Goal: Use online tool/utility: Utilize a website feature to perform a specific function

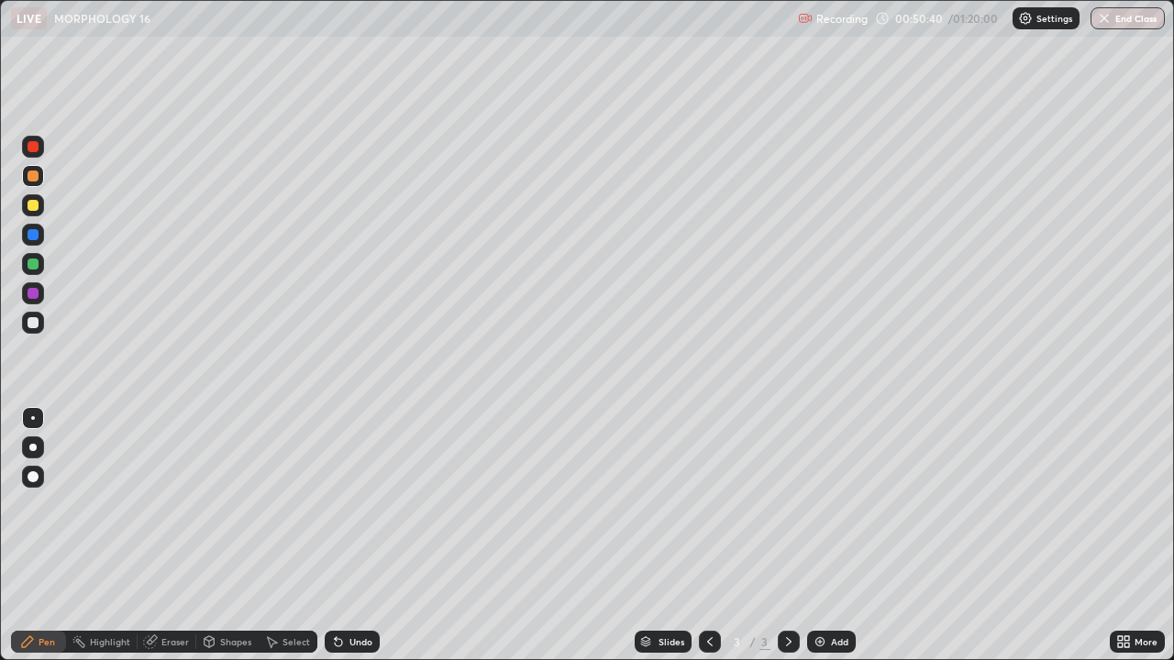
scroll to position [660, 1174]
click at [33, 448] on div at bounding box center [32, 447] width 7 height 7
click at [34, 209] on div at bounding box center [33, 205] width 11 height 11
click at [30, 242] on div at bounding box center [33, 235] width 22 height 22
click at [33, 325] on div at bounding box center [33, 322] width 11 height 11
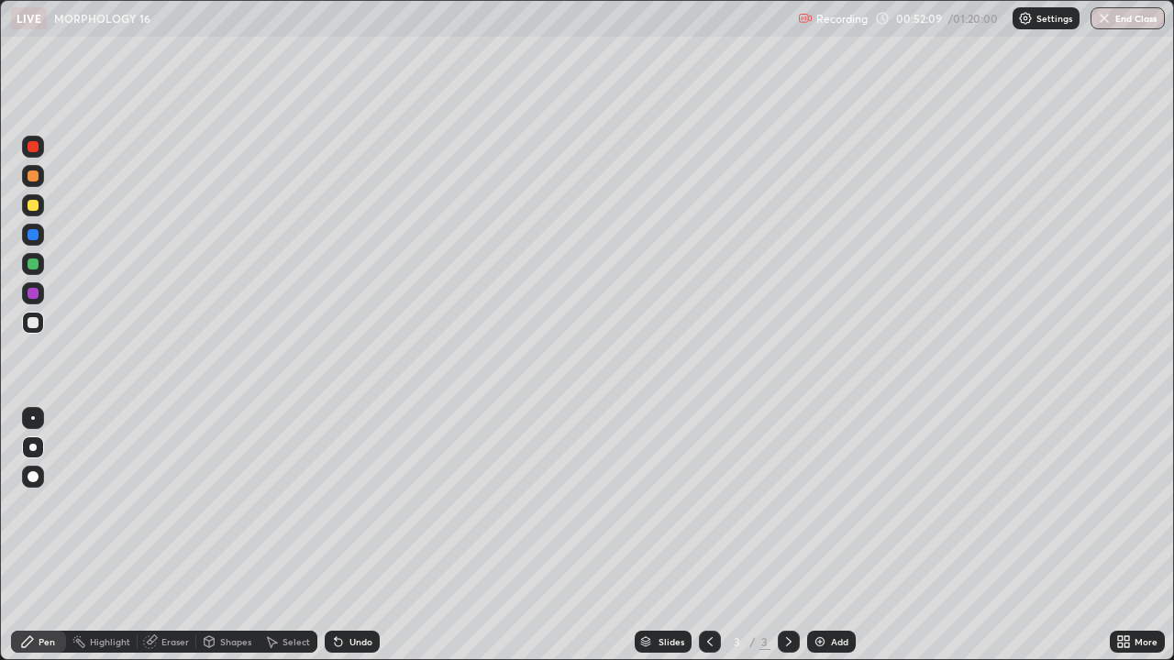
click at [24, 290] on div at bounding box center [33, 294] width 22 height 22
click at [29, 327] on div at bounding box center [33, 322] width 11 height 11
click at [35, 294] on div at bounding box center [33, 293] width 11 height 11
click at [103, 644] on div "Highlight" at bounding box center [110, 642] width 40 height 9
click at [34, 575] on icon at bounding box center [32, 578] width 9 height 9
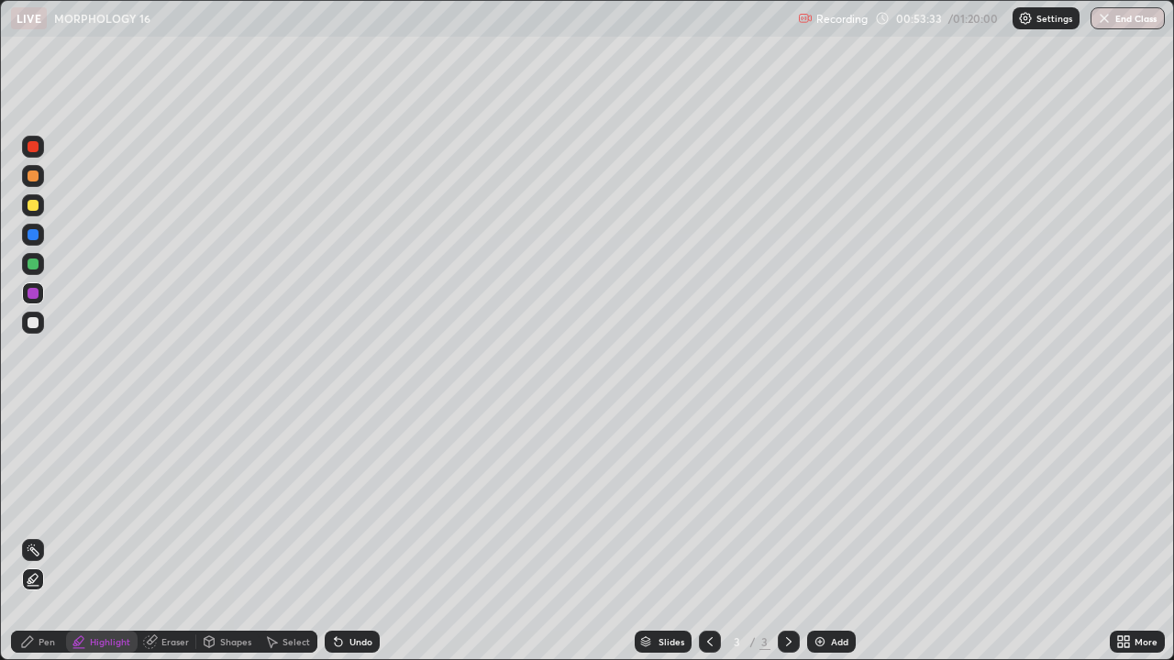
click at [25, 264] on div at bounding box center [33, 264] width 22 height 22
click at [31, 267] on div at bounding box center [33, 264] width 11 height 11
click at [39, 640] on div "Pen" at bounding box center [47, 642] width 17 height 9
click at [351, 642] on div "Undo" at bounding box center [360, 642] width 23 height 9
click at [33, 145] on div at bounding box center [33, 146] width 11 height 11
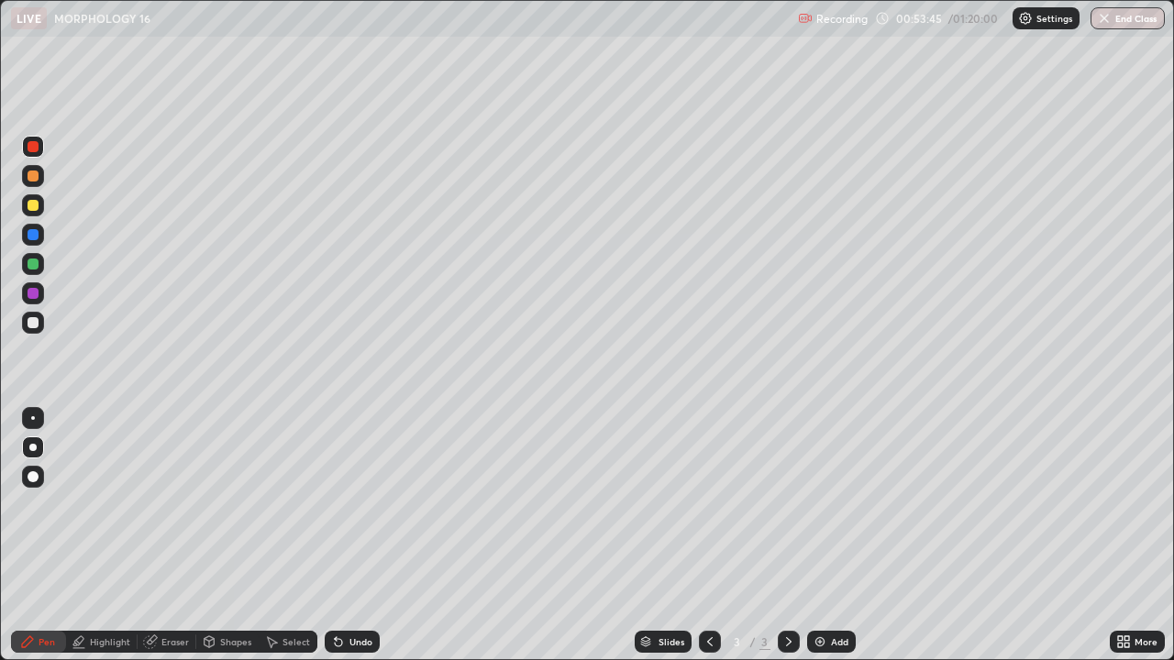
click at [33, 324] on div at bounding box center [33, 322] width 11 height 11
click at [34, 267] on div at bounding box center [33, 264] width 11 height 11
click at [32, 149] on div at bounding box center [33, 146] width 11 height 11
click at [168, 645] on div "Eraser" at bounding box center [175, 642] width 28 height 9
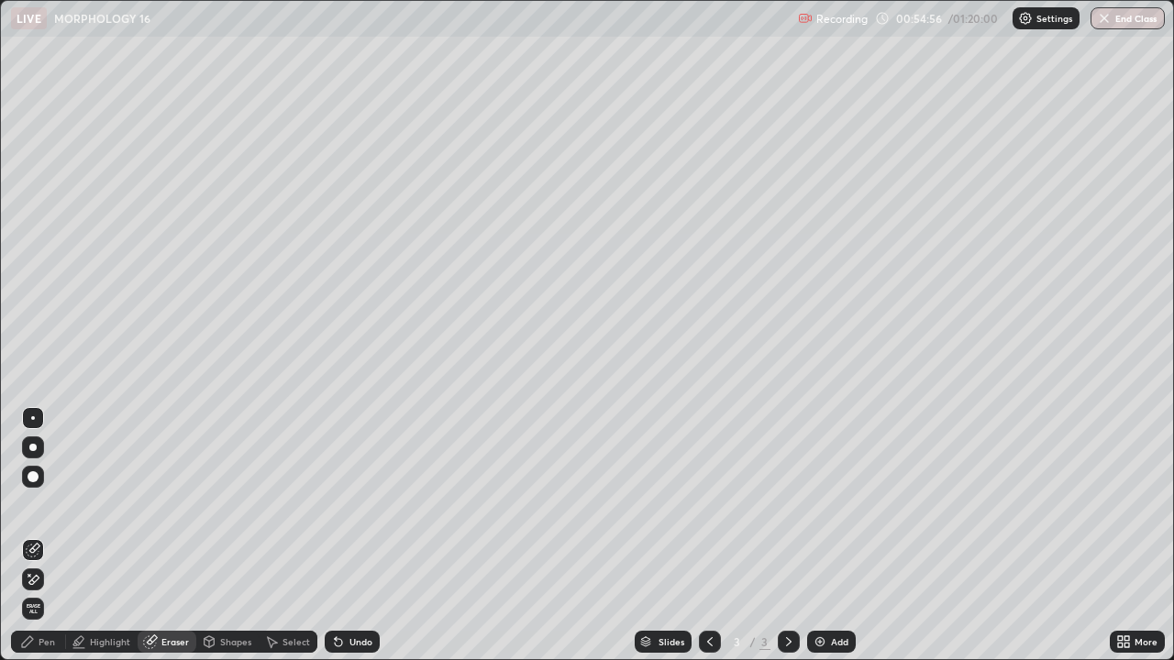
click at [41, 641] on div "Pen" at bounding box center [47, 642] width 17 height 9
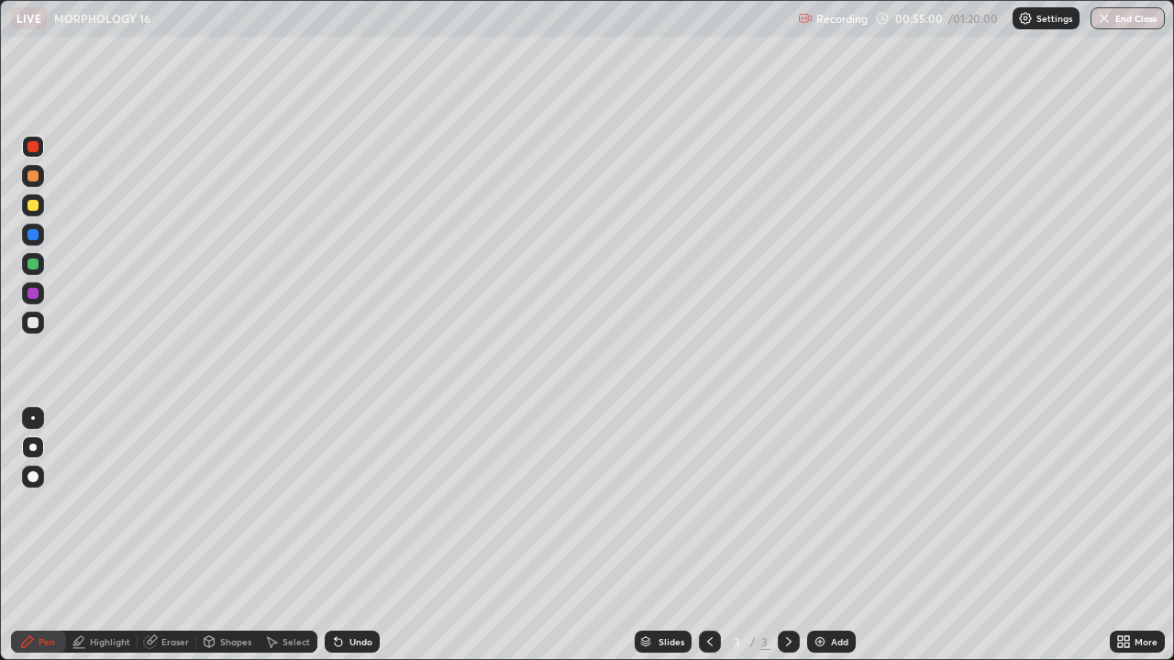
click at [32, 262] on div at bounding box center [33, 264] width 11 height 11
click at [29, 324] on div at bounding box center [33, 322] width 11 height 11
click at [37, 147] on div at bounding box center [33, 146] width 11 height 11
click at [32, 321] on div at bounding box center [33, 322] width 11 height 11
click at [34, 147] on div at bounding box center [33, 146] width 11 height 11
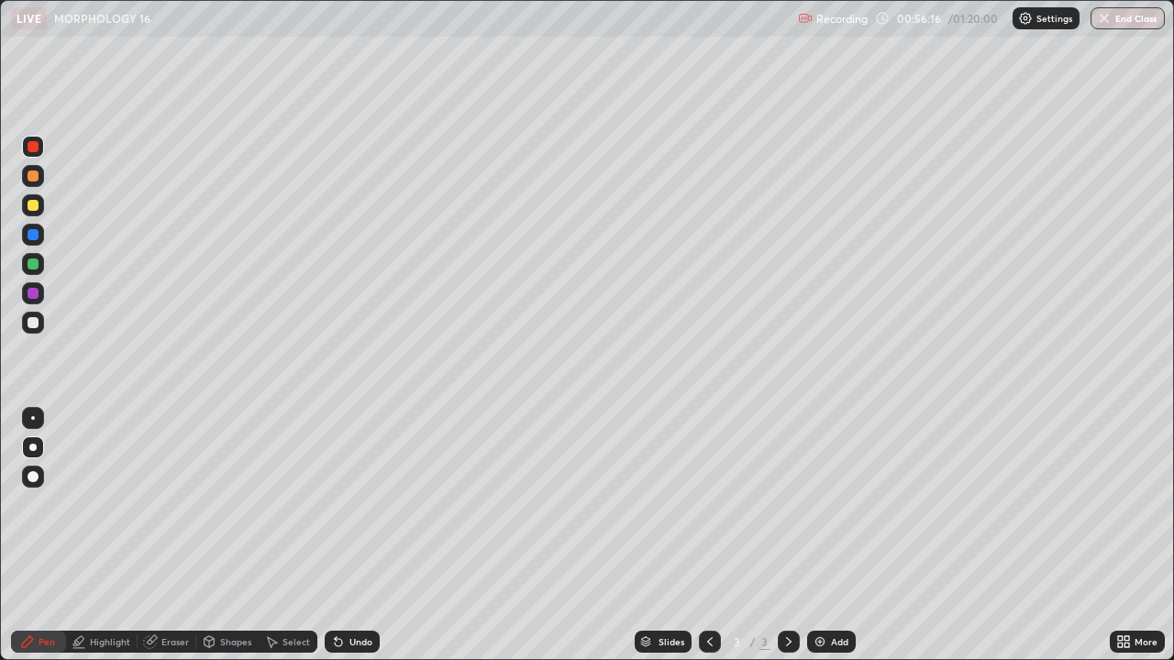
click at [39, 261] on div at bounding box center [33, 264] width 22 height 22
click at [33, 321] on div at bounding box center [33, 322] width 11 height 11
click at [279, 641] on div "Select" at bounding box center [288, 642] width 59 height 22
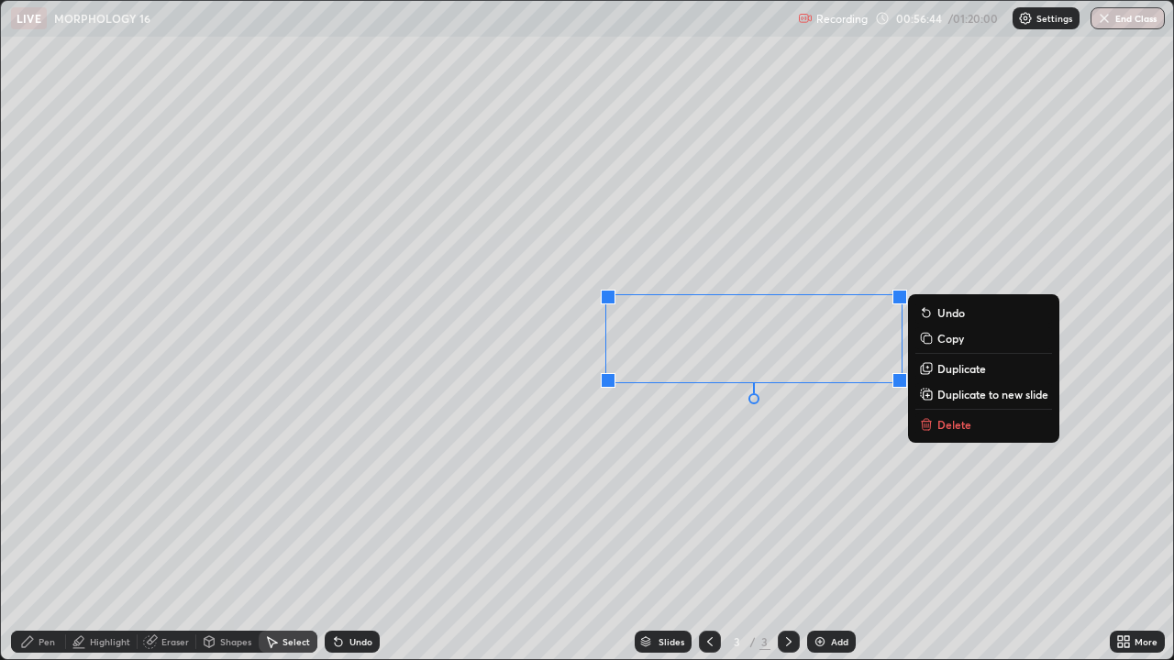
click at [951, 370] on p "Duplicate" at bounding box center [961, 368] width 49 height 15
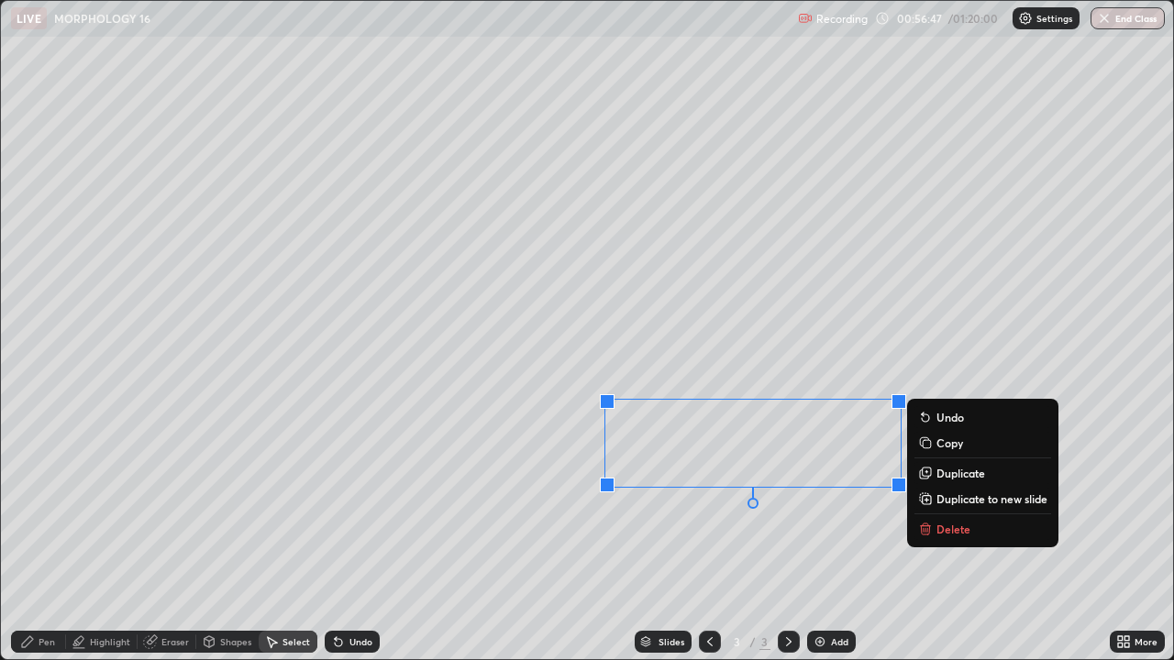
click at [555, 538] on div "0 ° Undo Copy Duplicate Duplicate to new slide Delete" at bounding box center [587, 330] width 1172 height 659
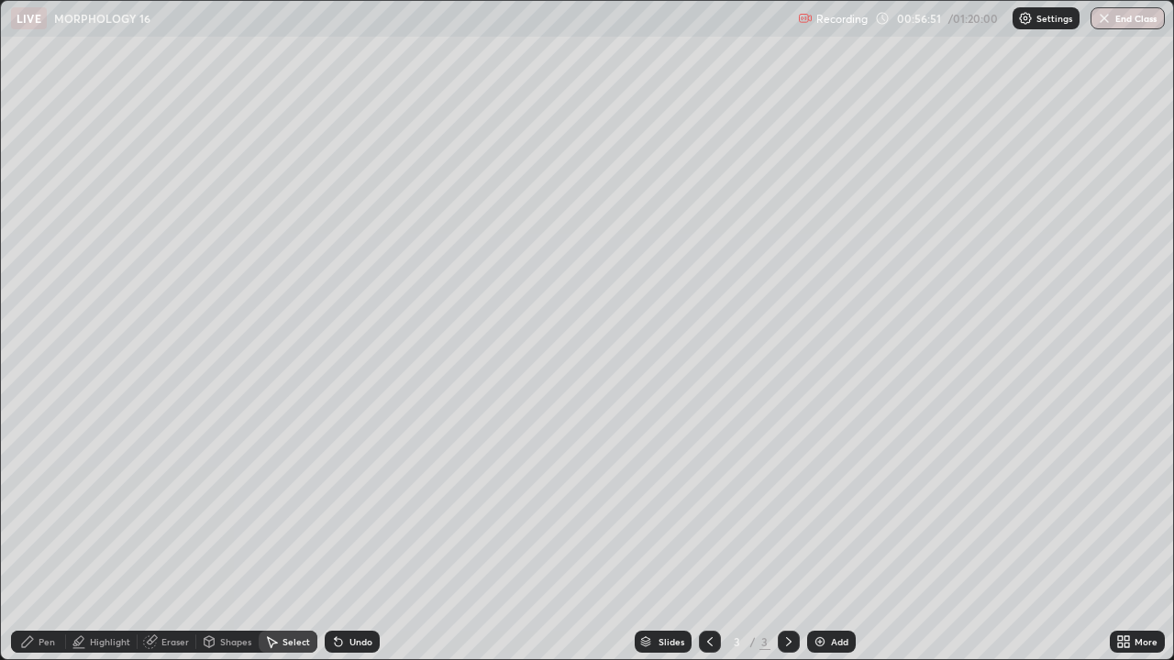
click at [32, 644] on icon at bounding box center [27, 642] width 15 height 15
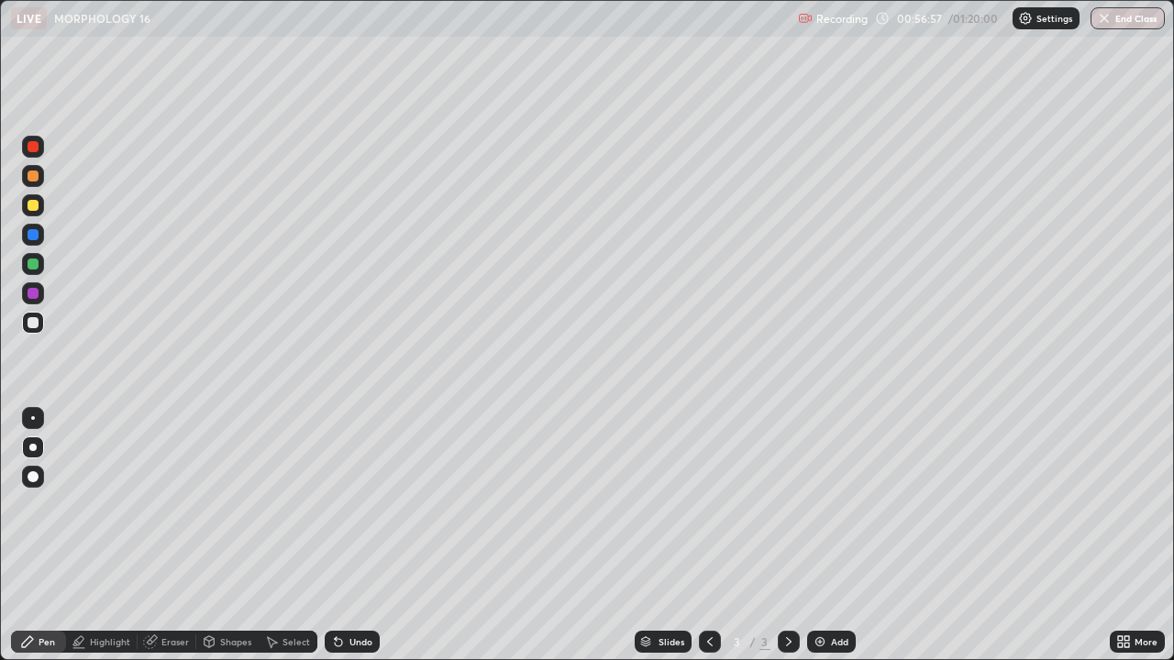
click at [34, 148] on div at bounding box center [33, 146] width 11 height 11
click at [122, 634] on div "Highlight" at bounding box center [102, 642] width 72 height 22
click at [27, 636] on icon at bounding box center [27, 642] width 15 height 15
click at [24, 148] on div at bounding box center [33, 147] width 22 height 22
click at [40, 299] on div at bounding box center [33, 294] width 22 height 22
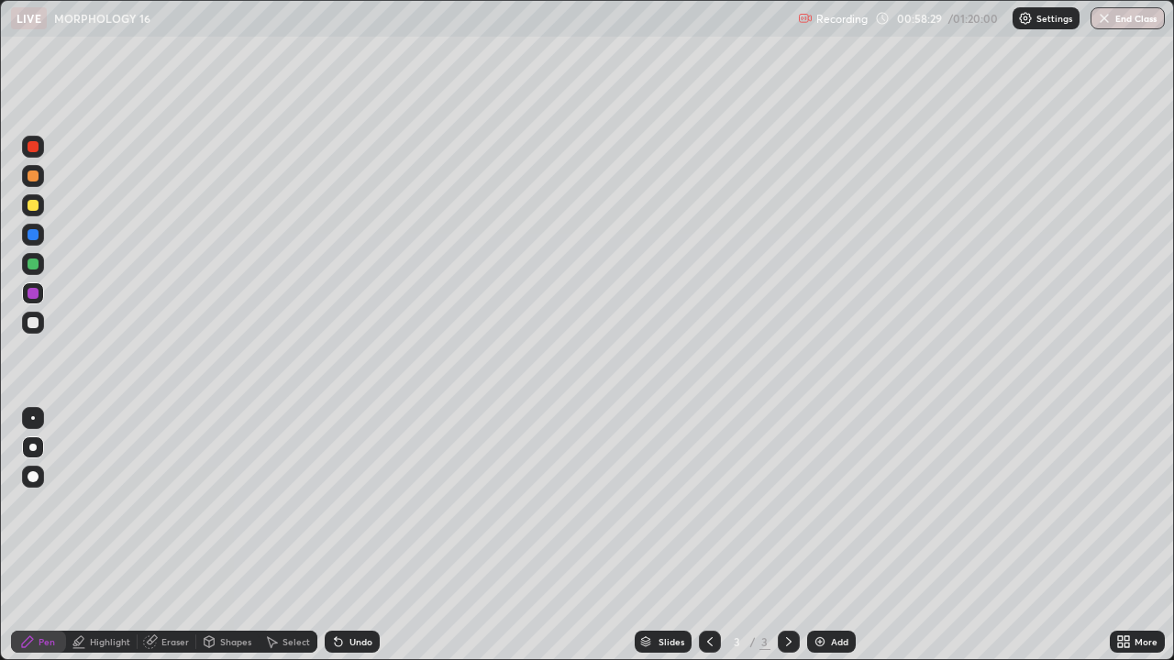
click at [173, 640] on div "Eraser" at bounding box center [175, 642] width 28 height 9
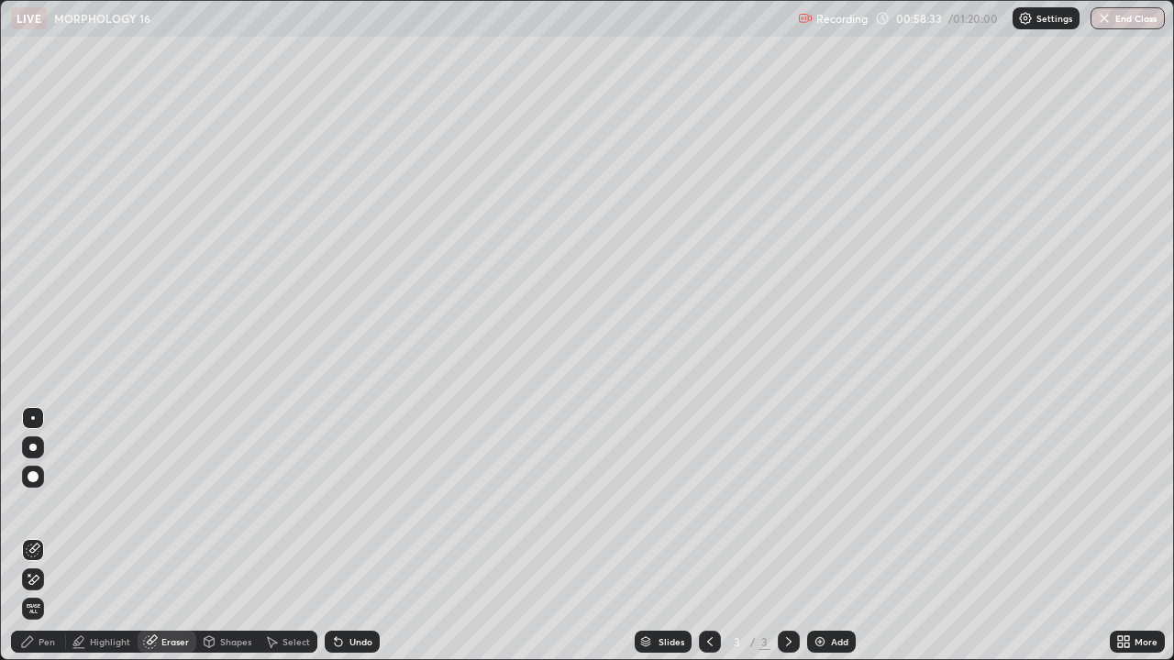
click at [52, 643] on div "Pen" at bounding box center [47, 642] width 17 height 9
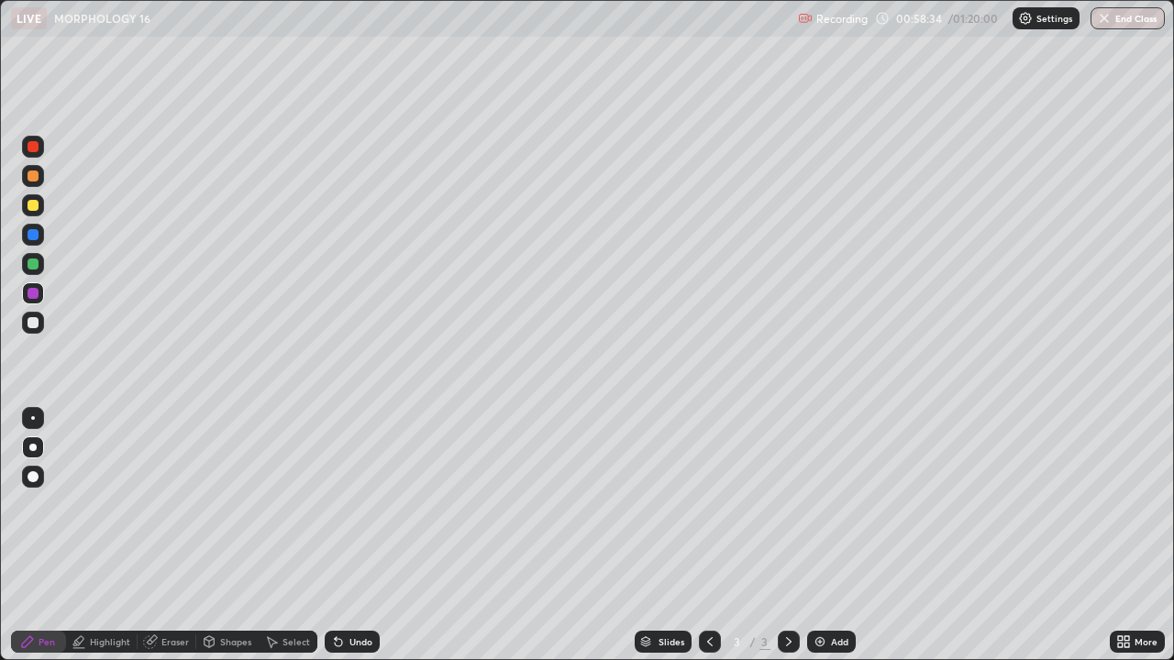
click at [34, 323] on div at bounding box center [33, 322] width 11 height 11
click at [33, 202] on div at bounding box center [33, 205] width 11 height 11
click at [47, 642] on div "Pen" at bounding box center [47, 642] width 17 height 9
click at [37, 295] on div at bounding box center [33, 293] width 11 height 11
click at [120, 643] on div "Highlight" at bounding box center [110, 642] width 40 height 9
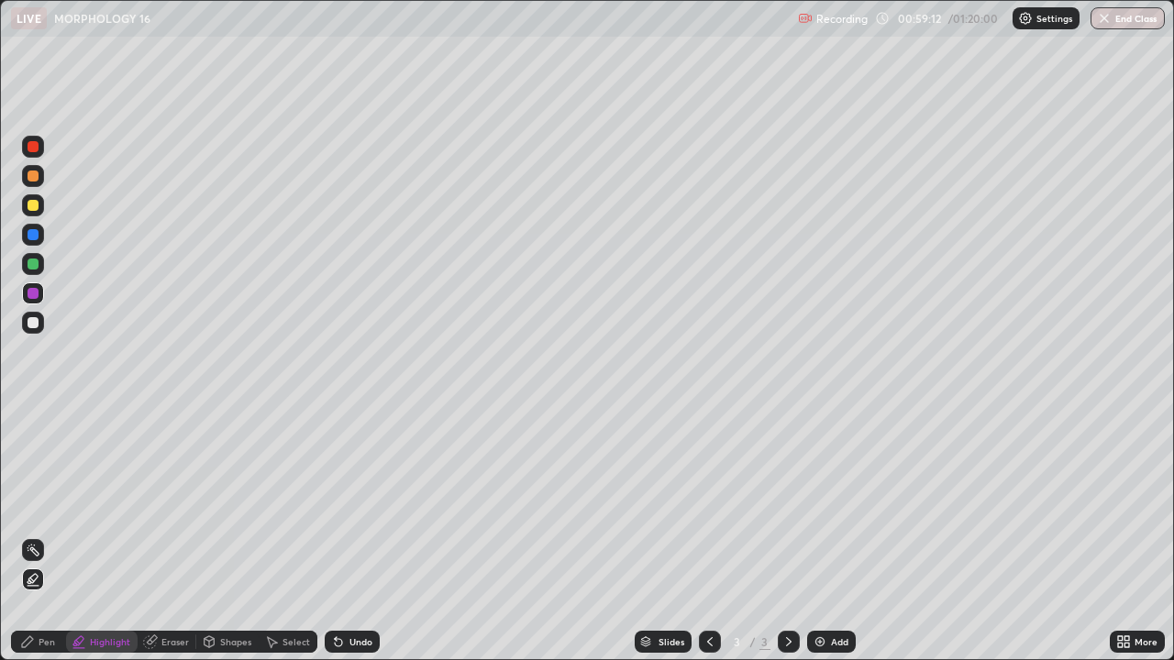
click at [98, 643] on div "Highlight" at bounding box center [110, 642] width 40 height 9
click at [100, 643] on div "Highlight" at bounding box center [110, 642] width 40 height 9
click at [34, 262] on div at bounding box center [33, 264] width 11 height 11
click at [33, 235] on div at bounding box center [33, 234] width 11 height 11
click at [32, 645] on icon at bounding box center [27, 642] width 15 height 15
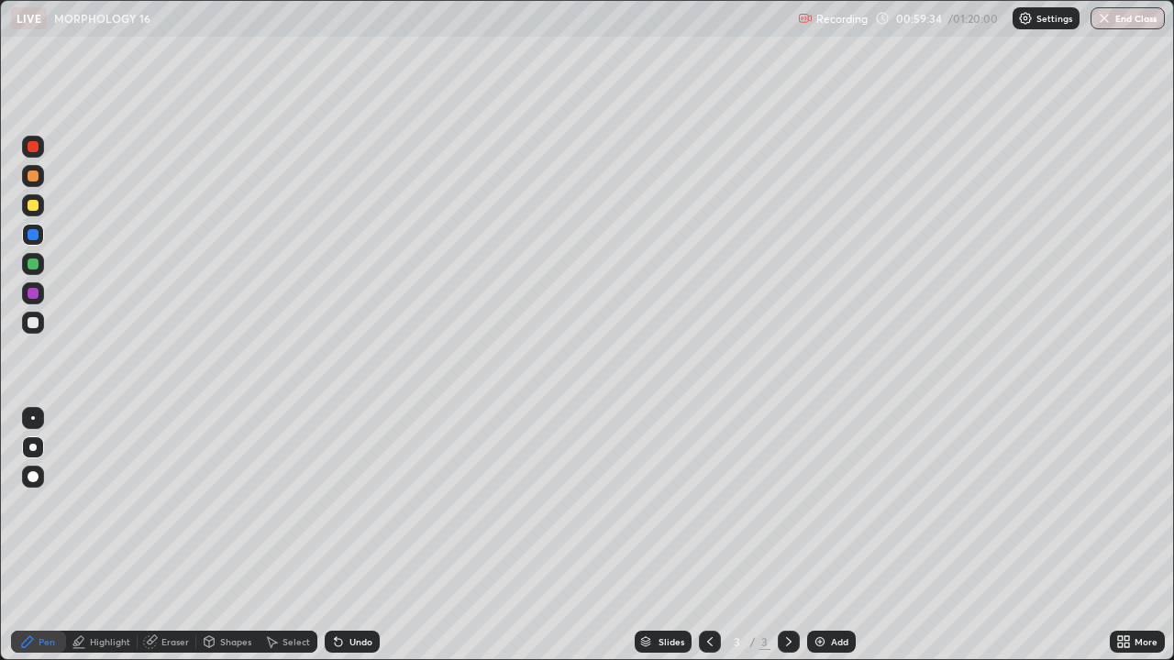
click at [29, 327] on div at bounding box center [33, 322] width 11 height 11
click at [356, 643] on div "Undo" at bounding box center [360, 642] width 23 height 9
click at [352, 647] on div "Undo" at bounding box center [360, 642] width 23 height 9
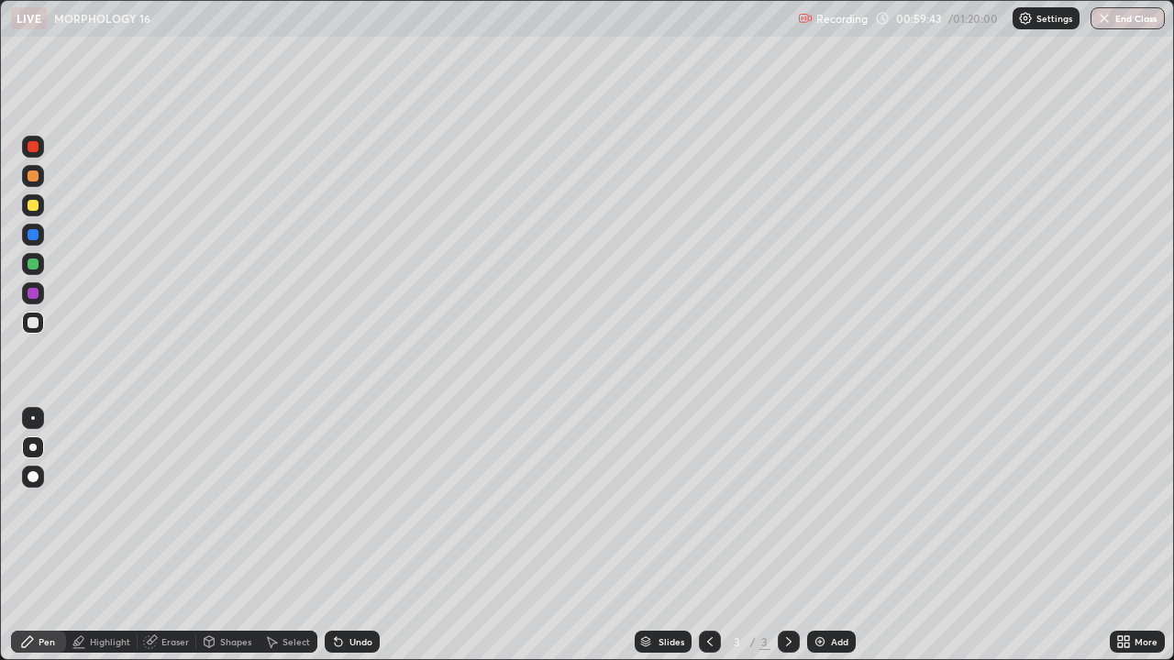
click at [358, 645] on div "Undo" at bounding box center [360, 642] width 23 height 9
click at [350, 646] on div "Undo" at bounding box center [360, 642] width 23 height 9
click at [49, 643] on div "Pen" at bounding box center [47, 642] width 17 height 9
click at [32, 236] on div at bounding box center [33, 234] width 11 height 11
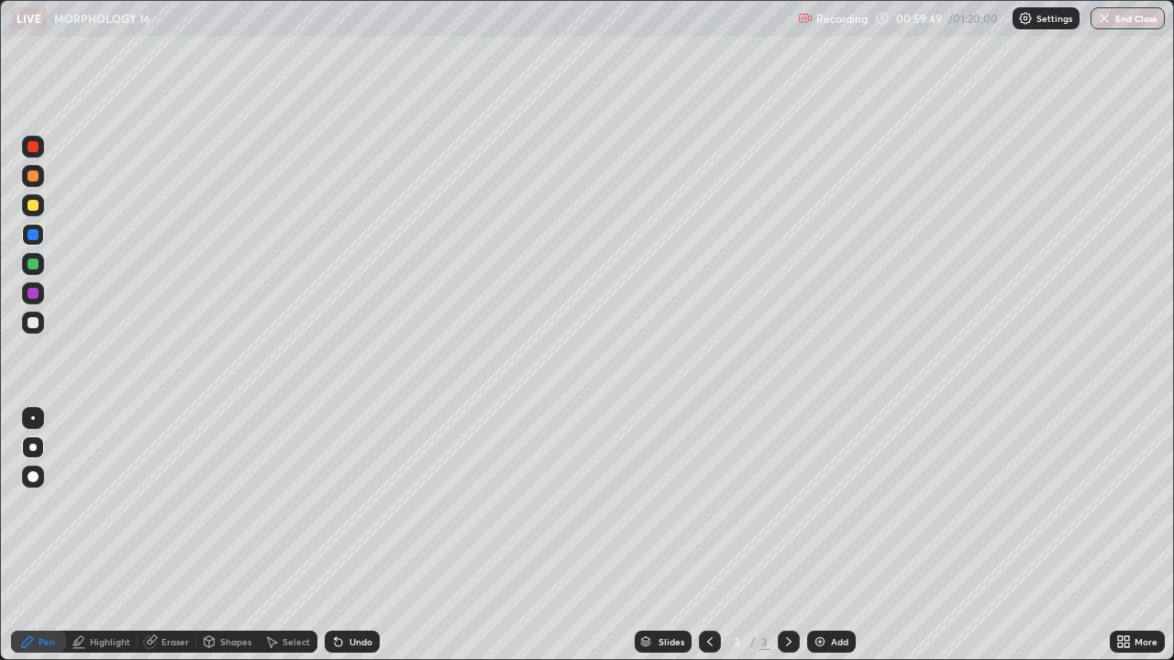
click at [119, 642] on div "Highlight" at bounding box center [110, 642] width 40 height 9
click at [24, 638] on icon at bounding box center [27, 642] width 15 height 15
click at [32, 205] on div at bounding box center [33, 205] width 11 height 11
click at [346, 641] on div "Undo" at bounding box center [352, 642] width 55 height 22
click at [351, 639] on div "Undo" at bounding box center [360, 642] width 23 height 9
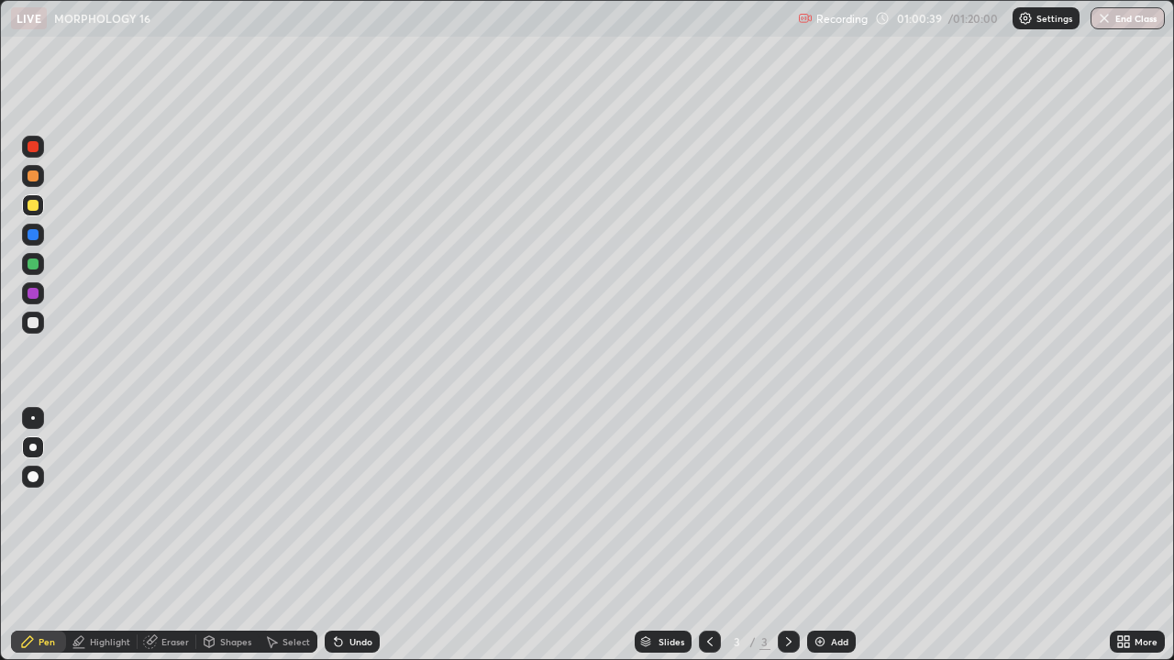
click at [351, 639] on div "Undo" at bounding box center [360, 642] width 23 height 9
click at [166, 639] on div "Eraser" at bounding box center [175, 642] width 28 height 9
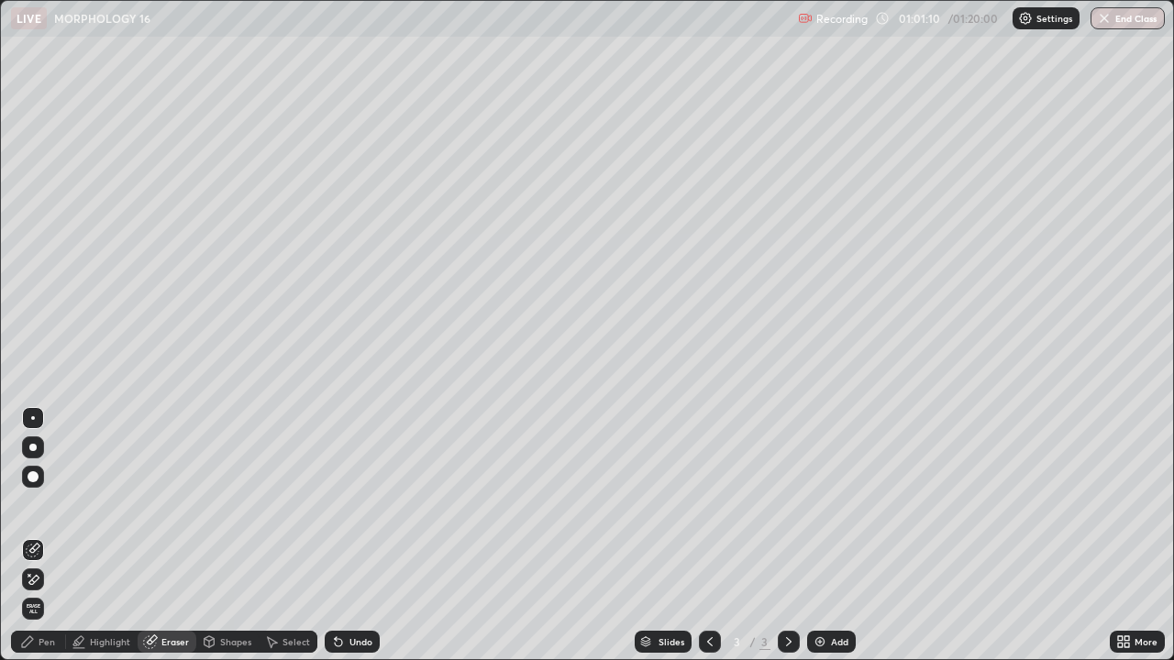
click at [39, 648] on div "Pen" at bounding box center [38, 642] width 55 height 22
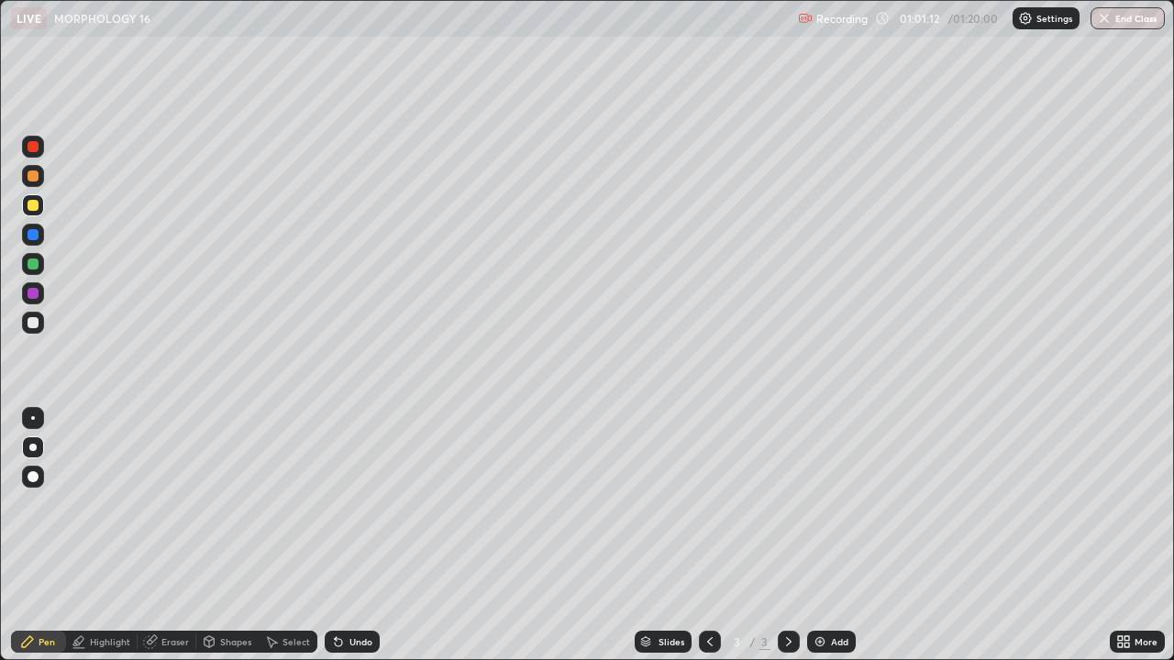
click at [32, 271] on div at bounding box center [33, 264] width 22 height 22
click at [33, 298] on div at bounding box center [33, 293] width 11 height 11
click at [24, 638] on icon at bounding box center [27, 642] width 15 height 15
click at [32, 263] on div at bounding box center [33, 264] width 11 height 11
click at [53, 635] on div "Pen" at bounding box center [38, 642] width 55 height 22
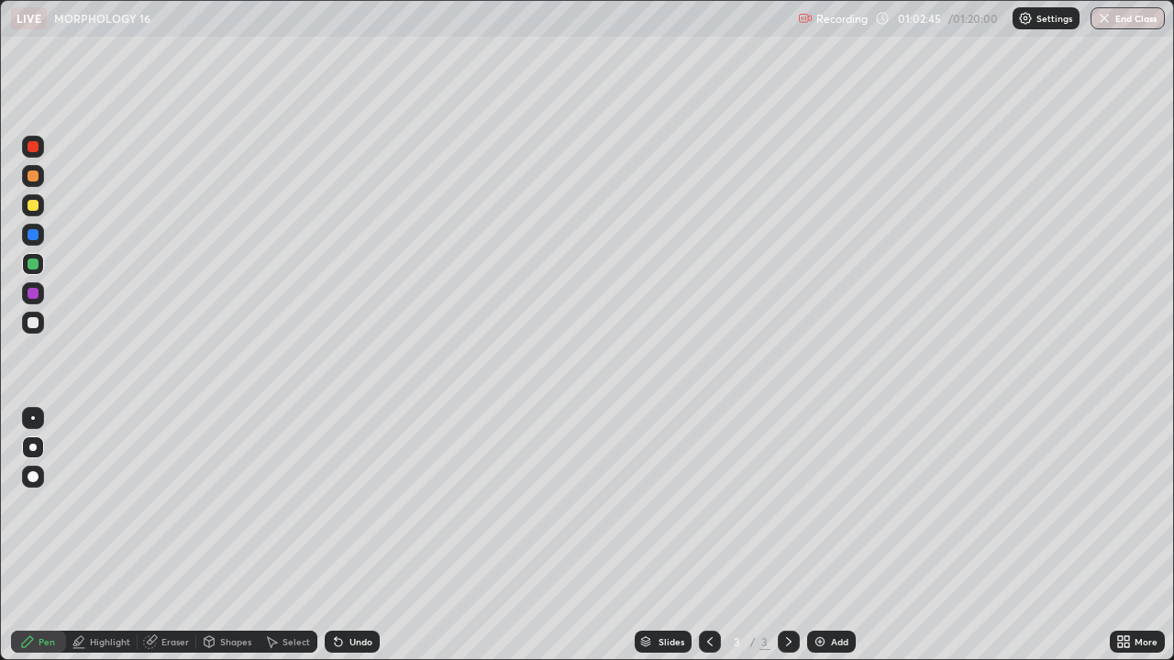
click at [34, 294] on div at bounding box center [33, 293] width 11 height 11
click at [834, 649] on div "Add" at bounding box center [831, 642] width 49 height 22
click at [351, 635] on div "Undo" at bounding box center [352, 642] width 55 height 22
click at [357, 641] on div "Undo" at bounding box center [360, 642] width 23 height 9
click at [353, 642] on div "Undo" at bounding box center [360, 642] width 23 height 9
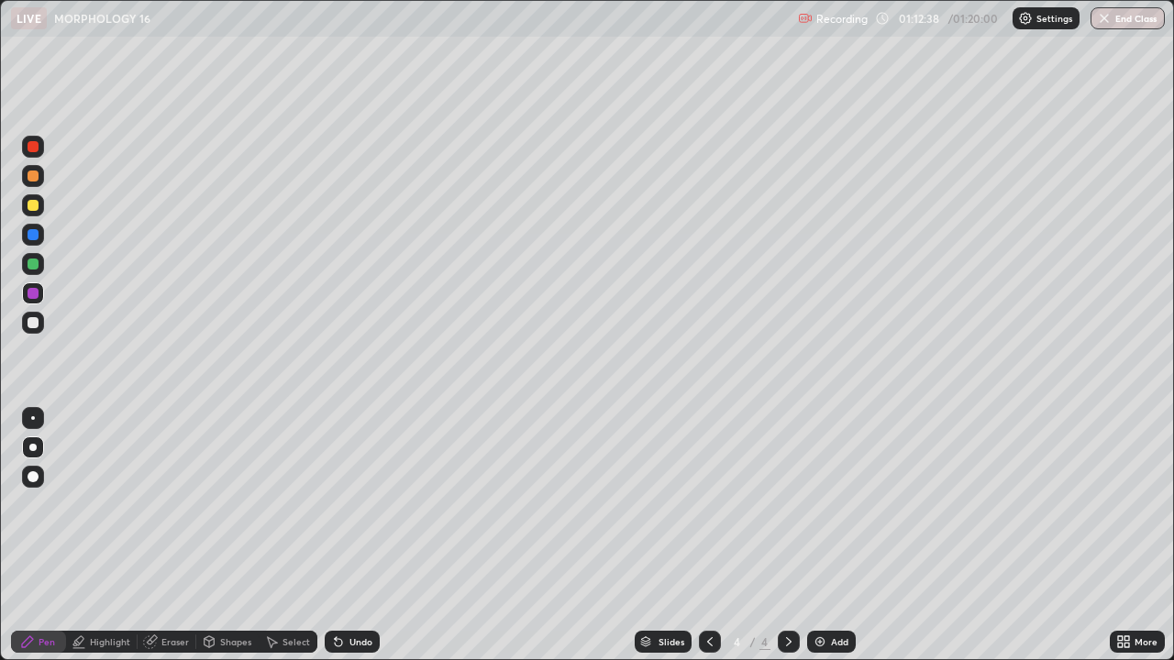
click at [168, 644] on div "Eraser" at bounding box center [175, 642] width 28 height 9
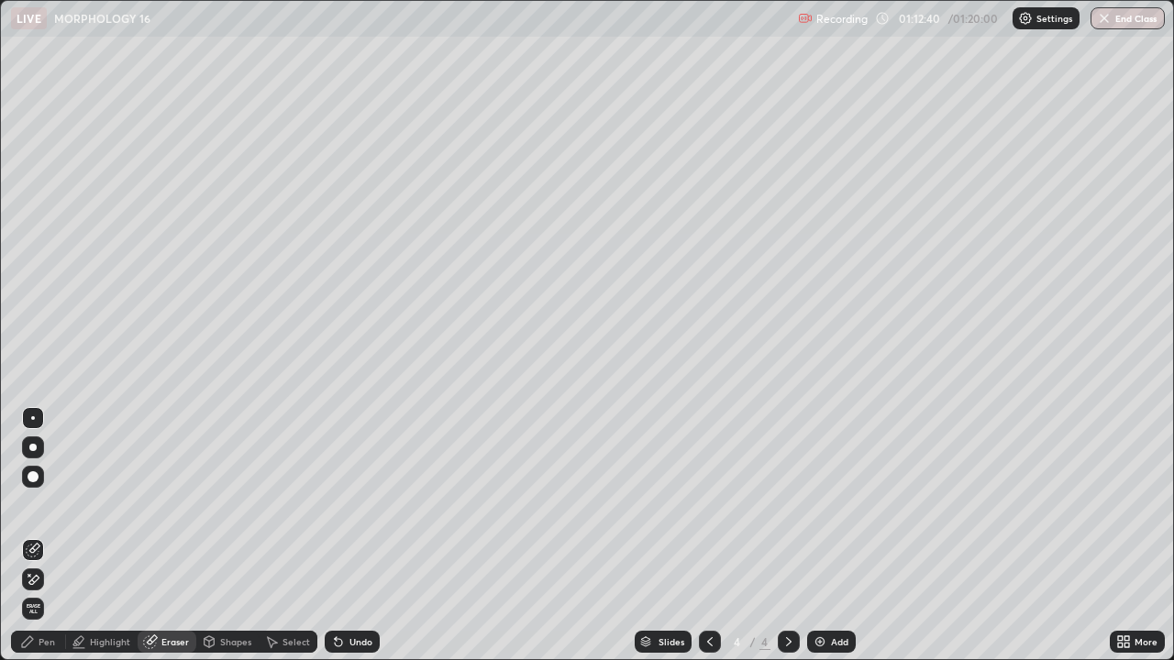
click at [40, 644] on div "Pen" at bounding box center [47, 642] width 17 height 9
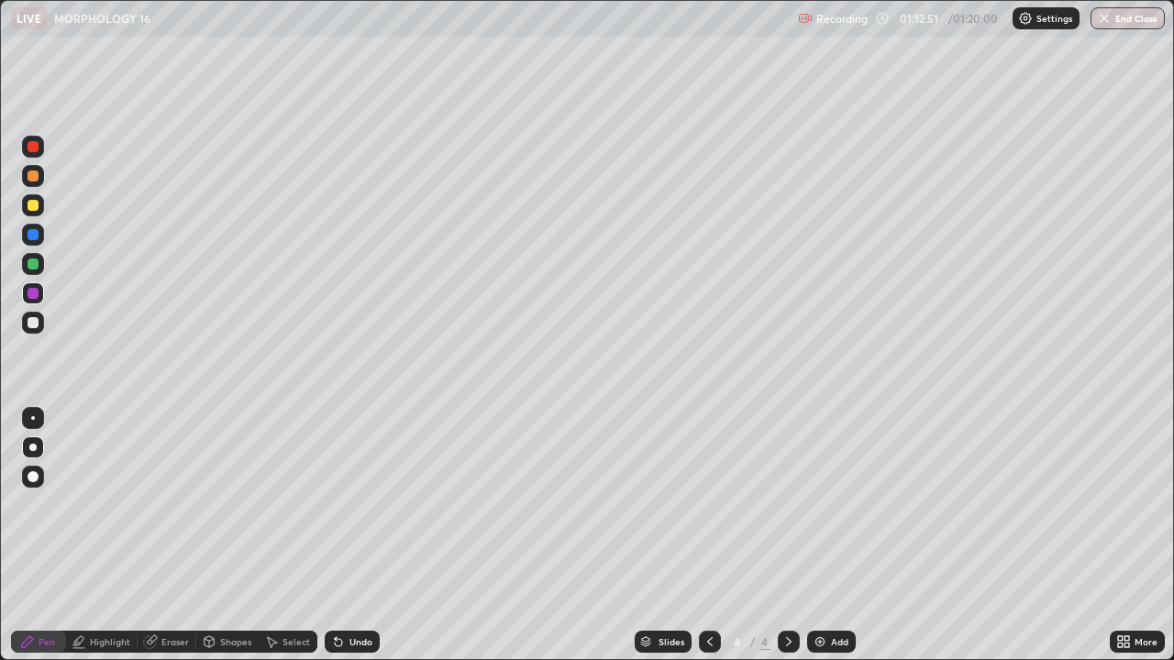
click at [350, 634] on div "Undo" at bounding box center [352, 642] width 55 height 22
click at [349, 642] on div "Undo" at bounding box center [360, 642] width 23 height 9
click at [349, 638] on div "Undo" at bounding box center [360, 642] width 23 height 9
click at [347, 631] on div "Undo" at bounding box center [352, 642] width 55 height 22
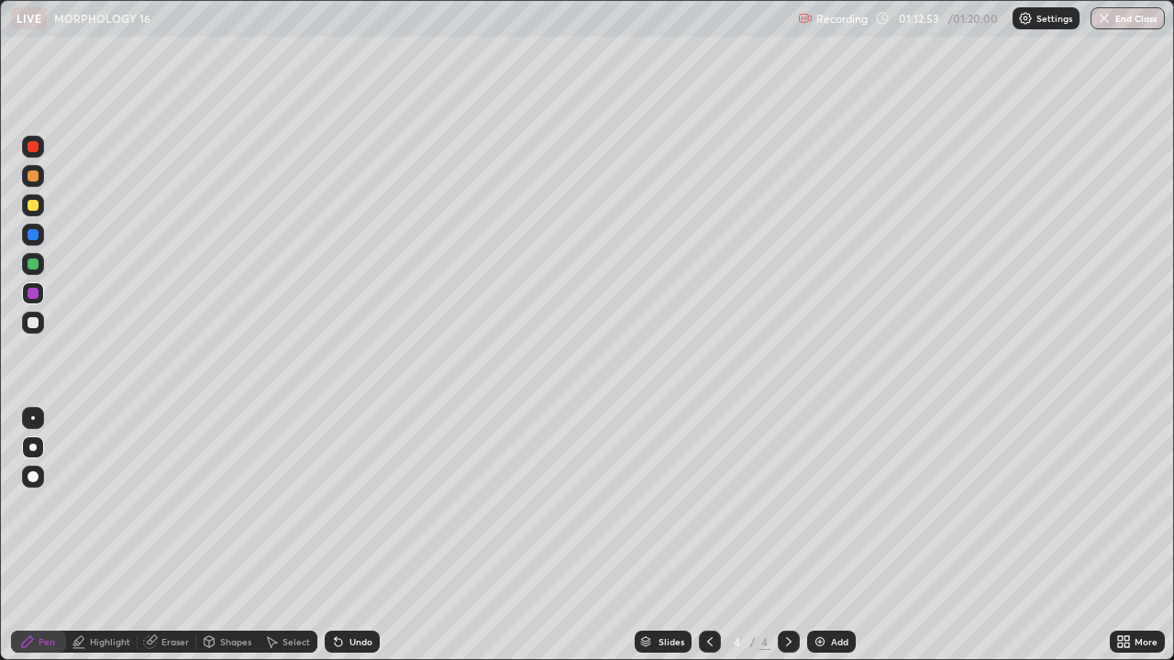
click at [344, 633] on div "Undo" at bounding box center [352, 642] width 55 height 22
click at [162, 638] on div "Eraser" at bounding box center [175, 642] width 28 height 9
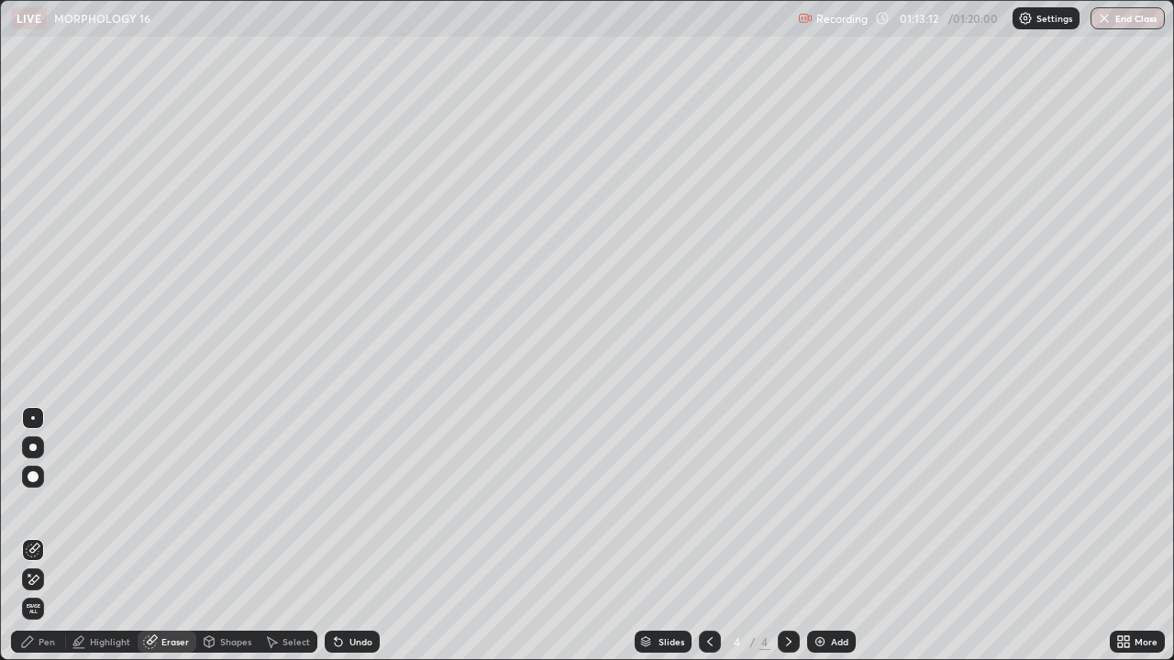
click at [36, 641] on div "Pen" at bounding box center [38, 642] width 55 height 22
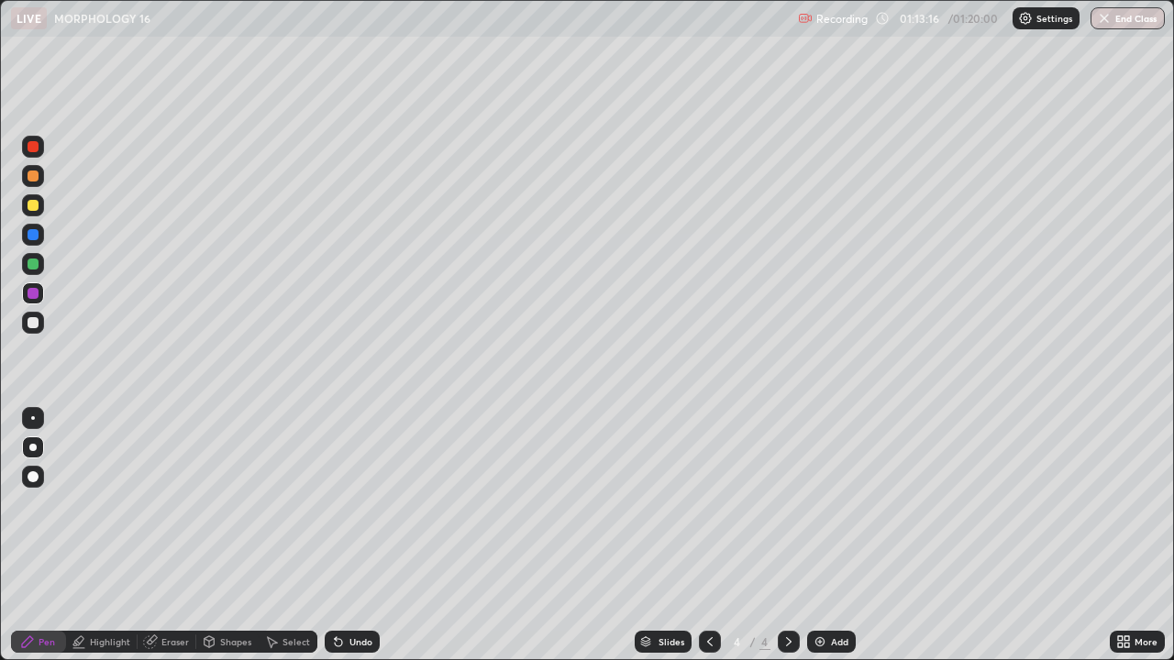
click at [289, 638] on div "Select" at bounding box center [297, 642] width 28 height 9
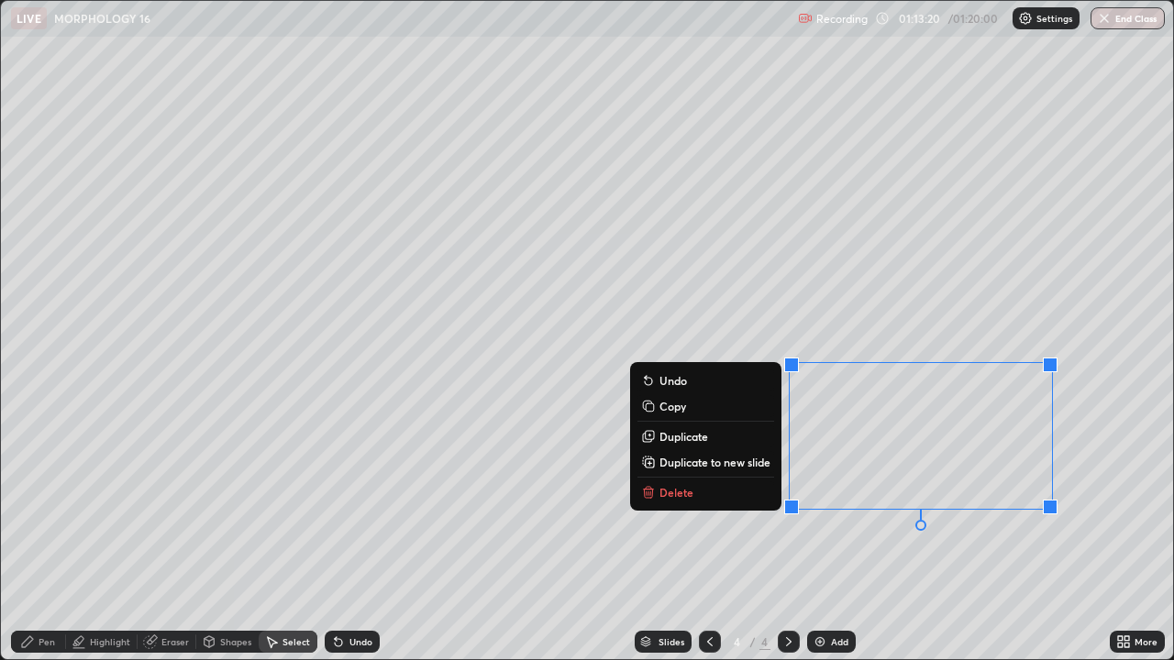
click at [372, 469] on div "0 ° Undo Copy Duplicate Duplicate to new slide Delete" at bounding box center [587, 330] width 1172 height 659
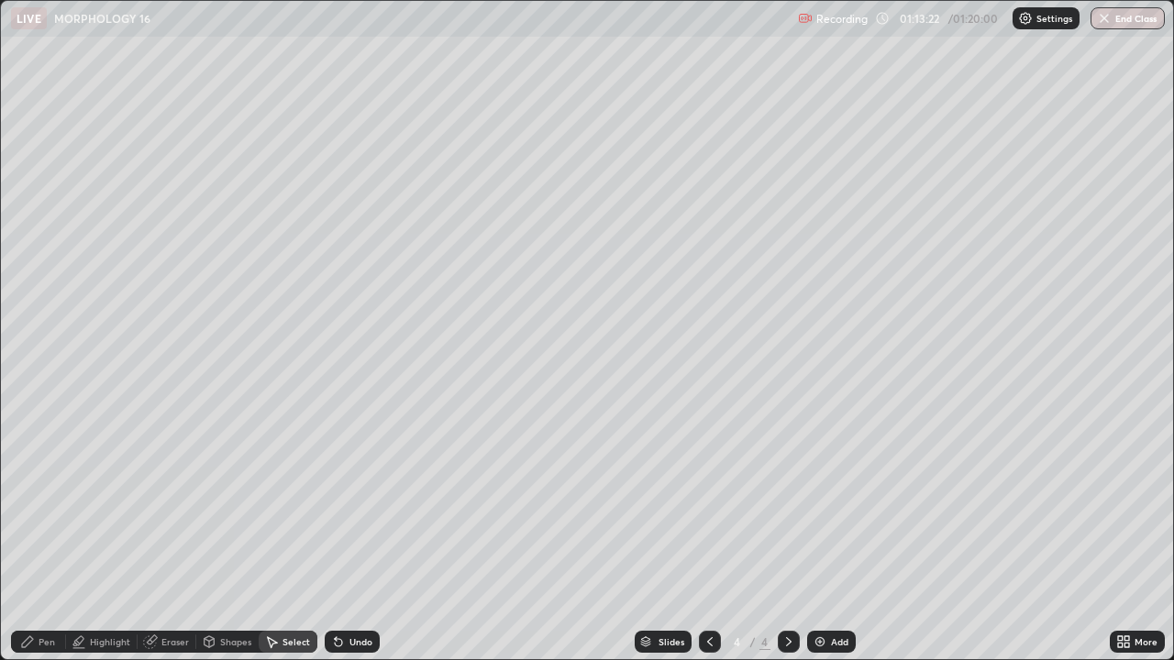
click at [36, 638] on div "Pen" at bounding box center [38, 642] width 55 height 22
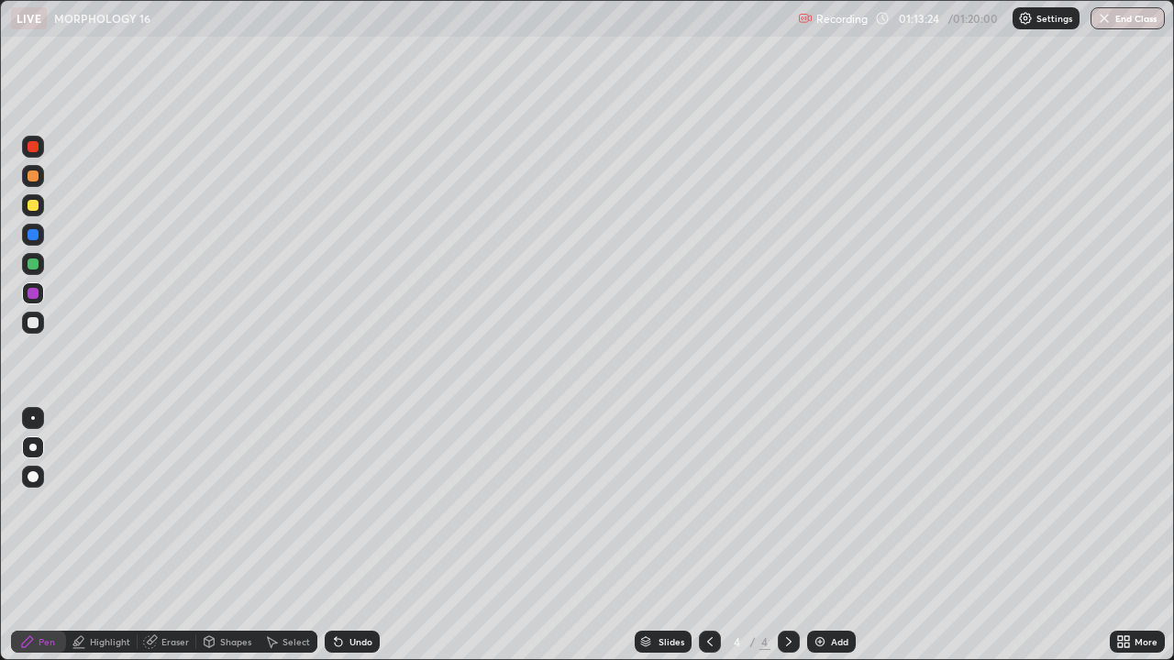
click at [31, 320] on div at bounding box center [33, 322] width 11 height 11
click at [163, 638] on div "Eraser" at bounding box center [175, 642] width 28 height 9
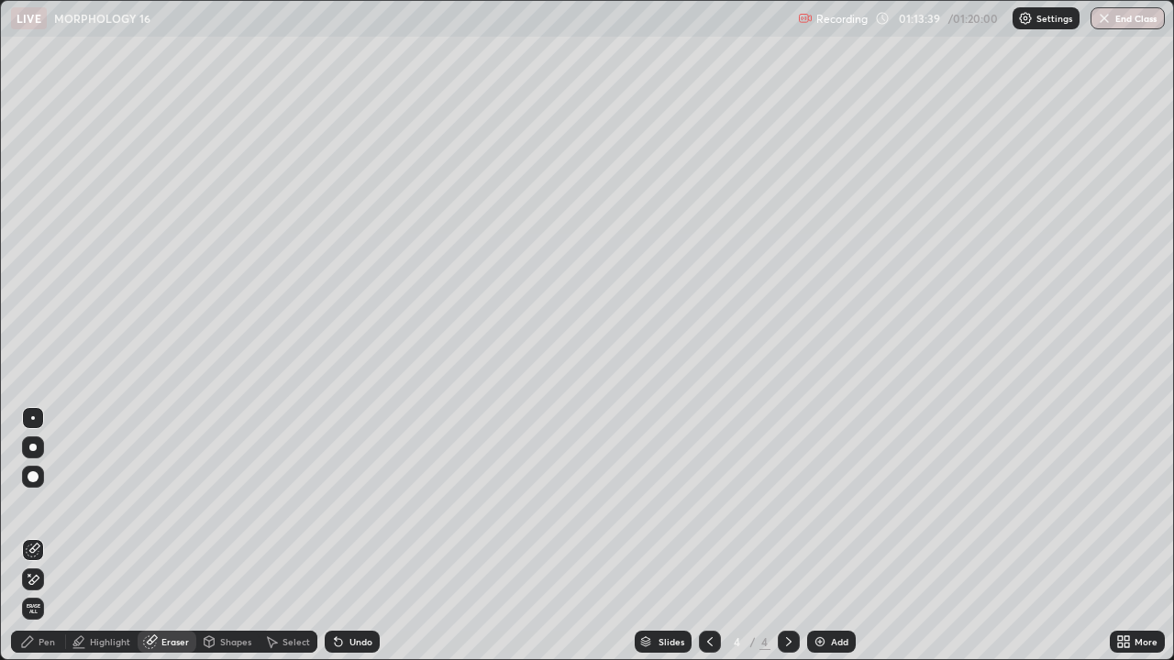
click at [64, 648] on div "Pen" at bounding box center [38, 642] width 55 height 22
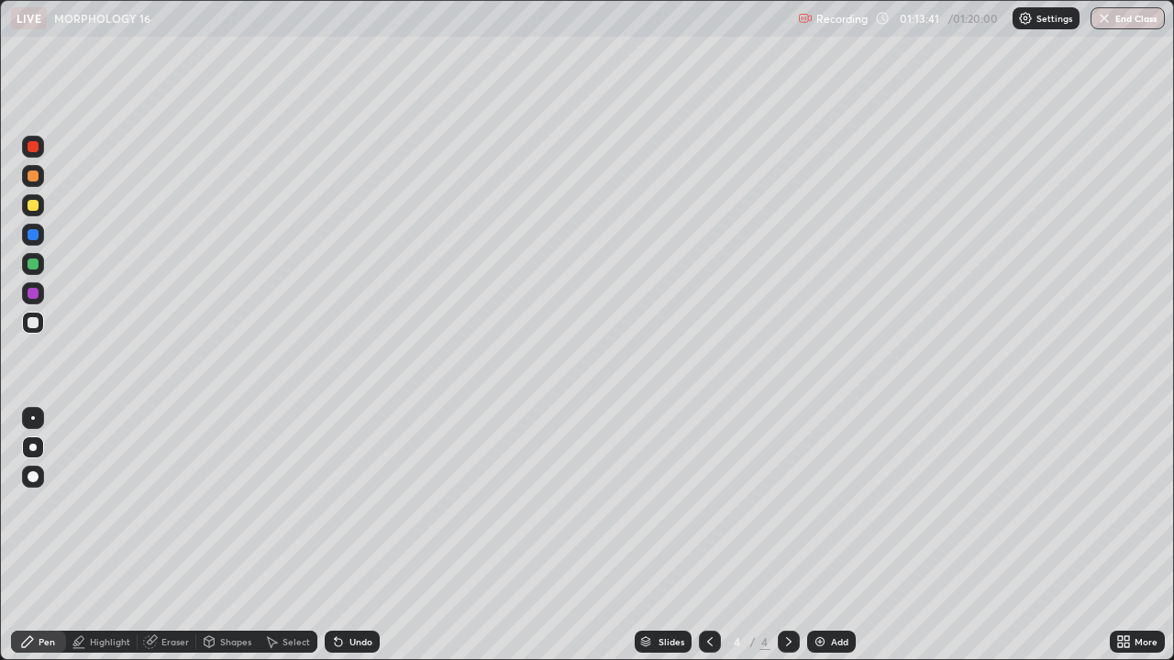
click at [39, 283] on div at bounding box center [33, 294] width 22 height 22
click at [34, 322] on div at bounding box center [33, 322] width 11 height 11
click at [707, 643] on icon at bounding box center [710, 642] width 6 height 9
click at [782, 639] on icon at bounding box center [789, 642] width 15 height 15
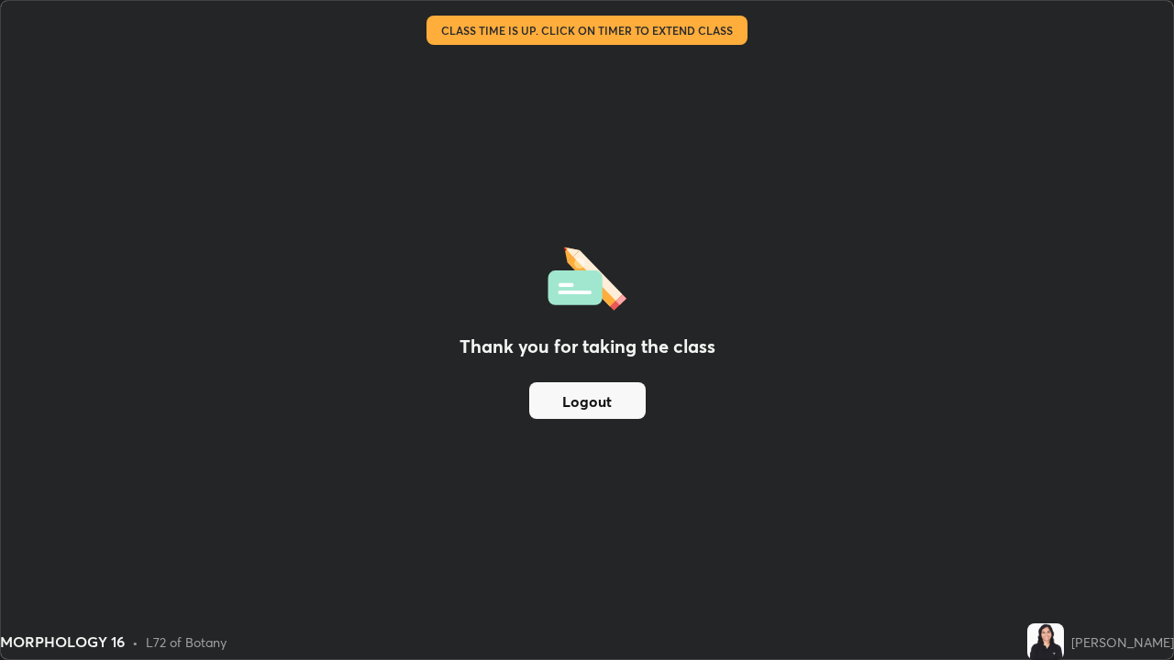
click at [602, 408] on button "Logout" at bounding box center [587, 401] width 116 height 37
